Goal: Check status: Check status

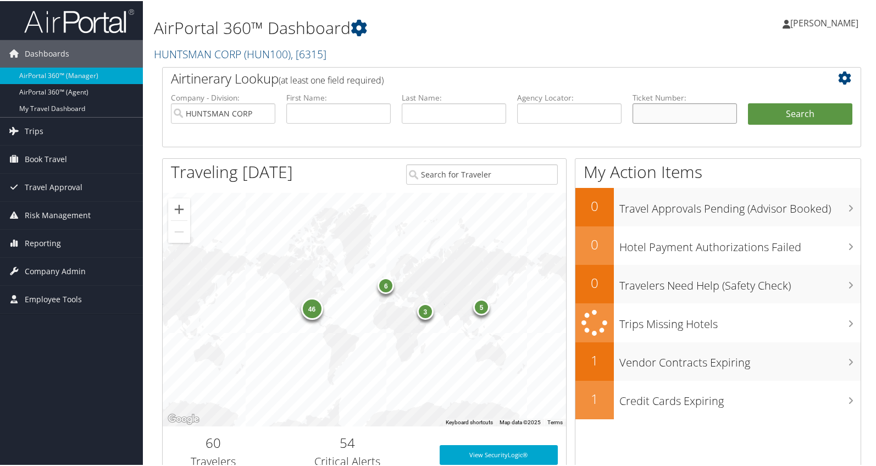
click at [649, 114] on input "text" at bounding box center [685, 112] width 104 height 20
paste input "0068999930207"
type input "0068999930207"
click at [774, 111] on button "Search" at bounding box center [800, 113] width 104 height 22
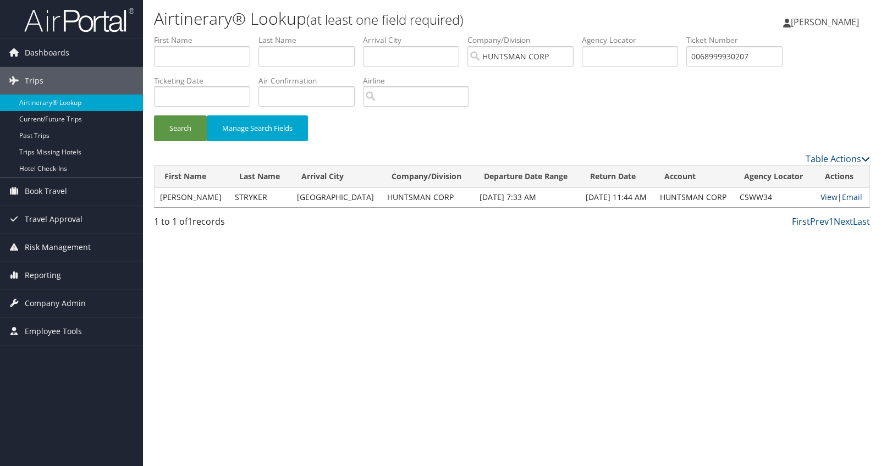
click at [821, 197] on link "View" at bounding box center [828, 197] width 17 height 10
click at [54, 305] on span "Company Admin" at bounding box center [55, 303] width 61 height 27
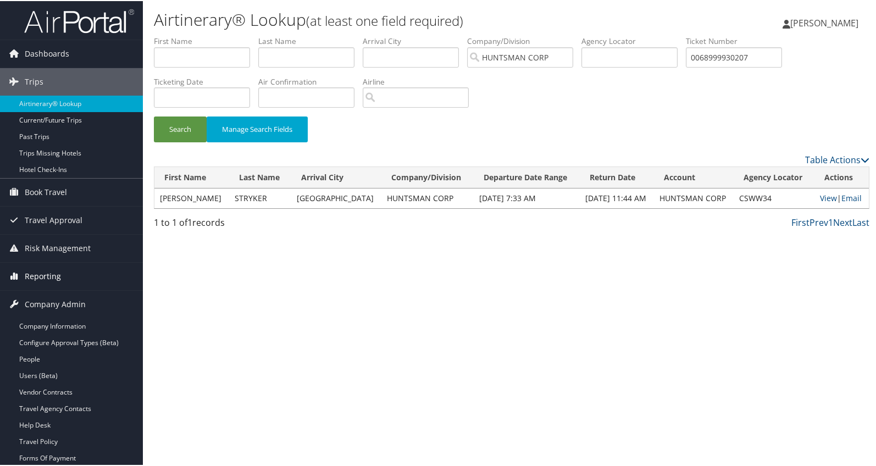
click at [51, 274] on span "Reporting" at bounding box center [43, 275] width 36 height 27
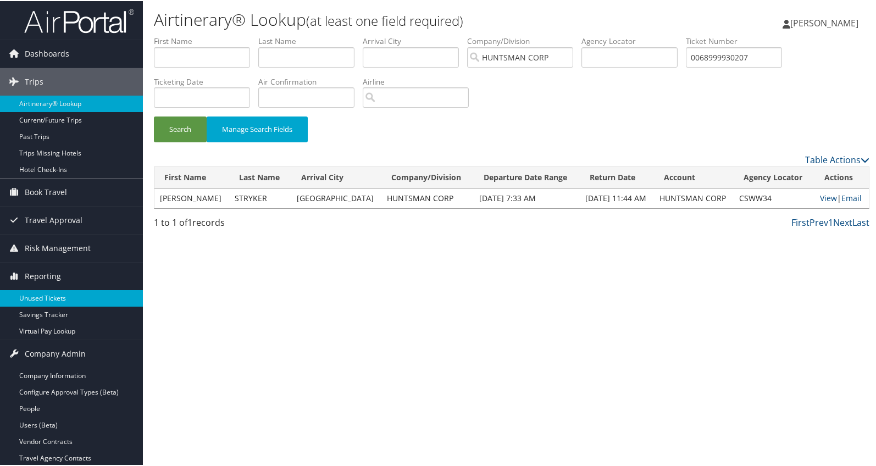
click at [49, 293] on link "Unused Tickets" at bounding box center [71, 297] width 143 height 16
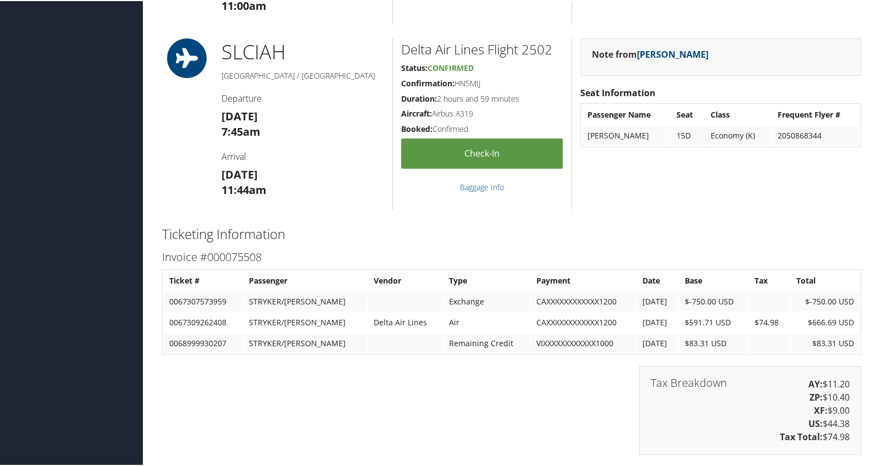
scroll to position [727, 0]
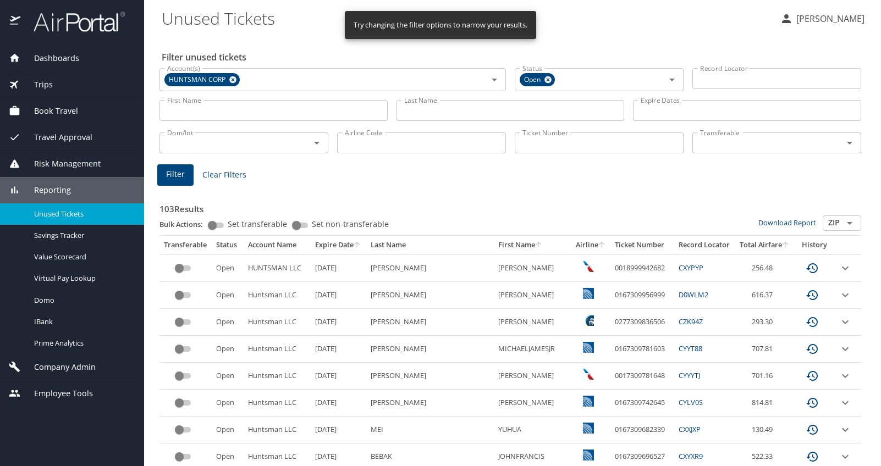
click at [449, 111] on input "Last Name" at bounding box center [510, 110] width 228 height 21
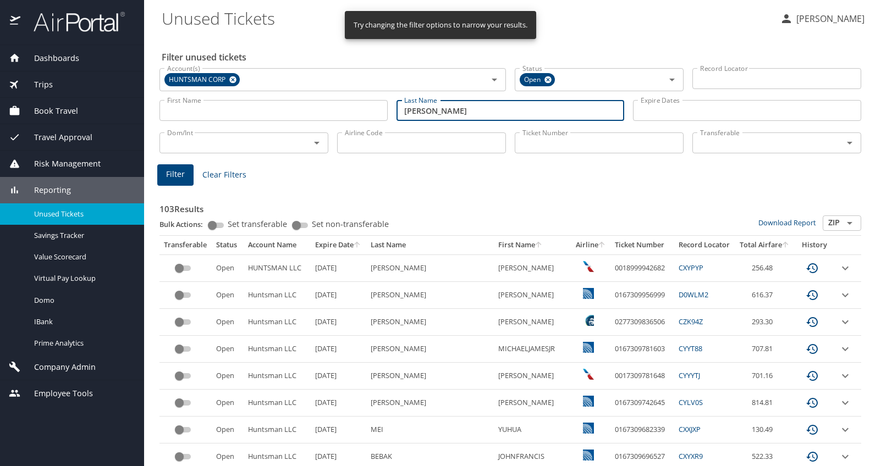
type input "wynn"
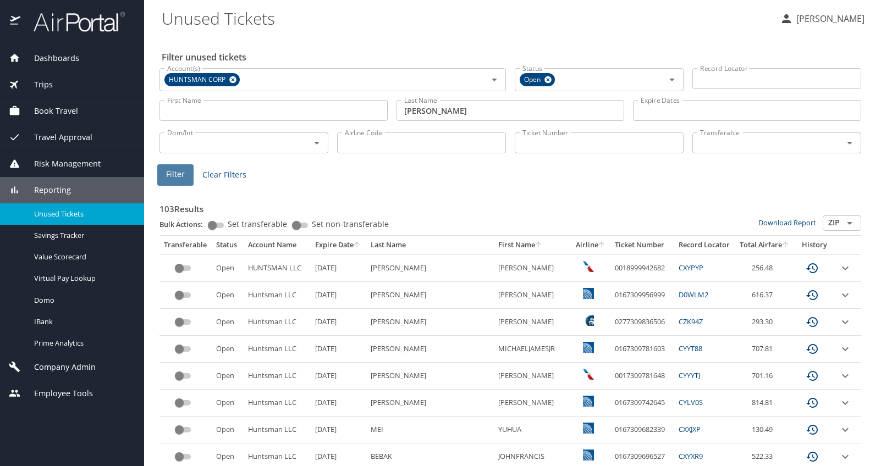
click at [179, 174] on span "Filter" at bounding box center [175, 175] width 19 height 14
